Goal: Information Seeking & Learning: Compare options

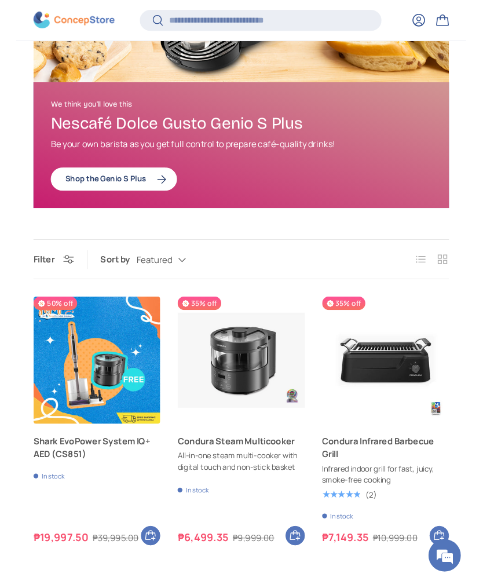
scroll to position [517, 0]
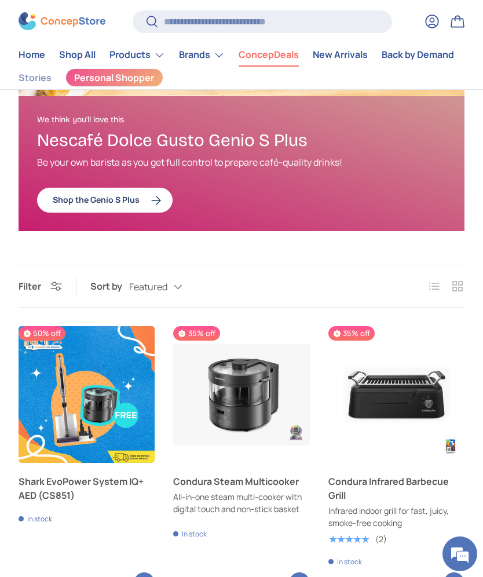
click at [229, 475] on link "Condura Steam Multicooker" at bounding box center [241, 481] width 136 height 14
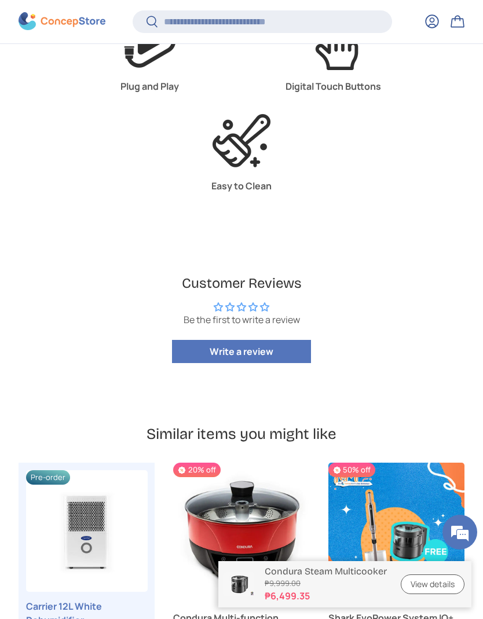
scroll to position [2238, 0]
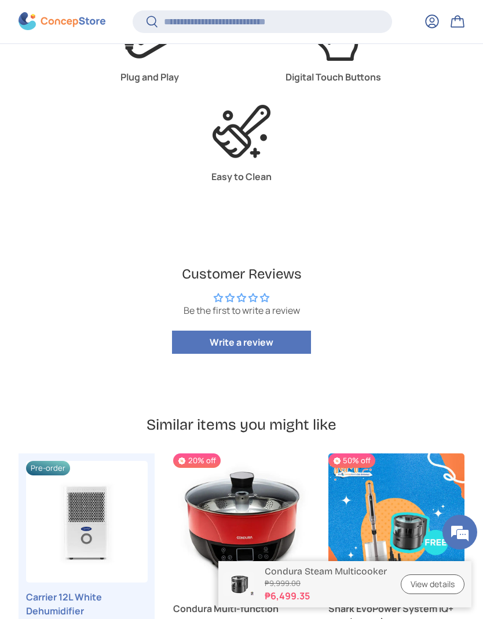
click at [26, 3] on store-header "Search Search Reset Log in Bag Menu Home Shop All Products Back Products" at bounding box center [241, 21] width 483 height 45
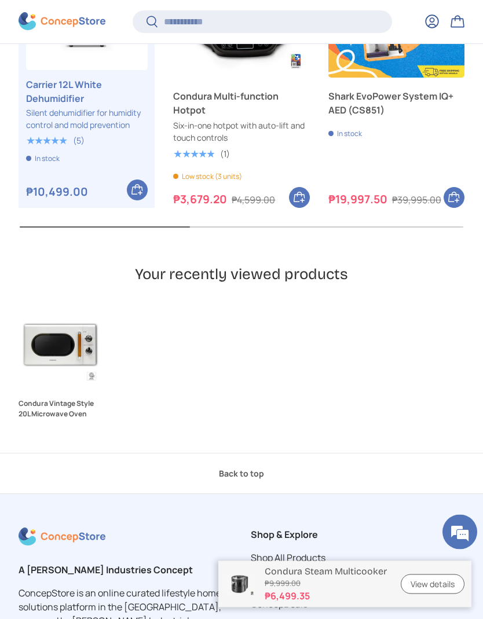
scroll to position [2751, 0]
click at [45, 398] on link "Condura Vintage Style 20L Microwave Oven" at bounding box center [61, 408] width 84 height 21
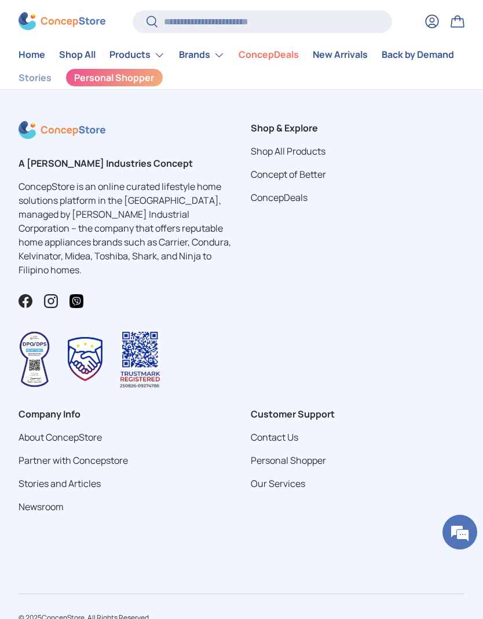
scroll to position [3951, 0]
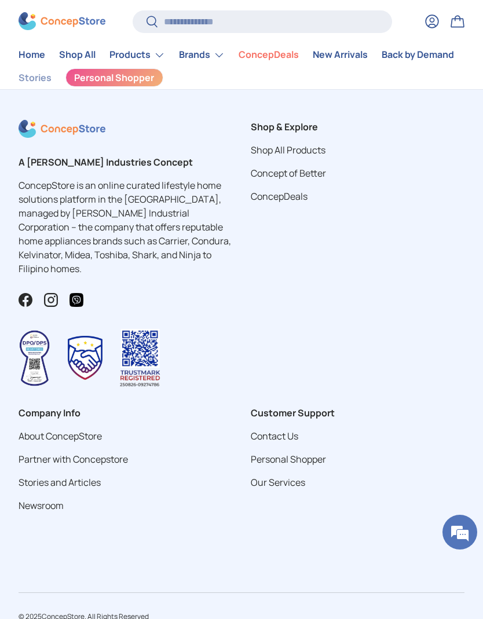
click at [20, 18] on img at bounding box center [62, 22] width 87 height 18
